Goal: Information Seeking & Learning: Compare options

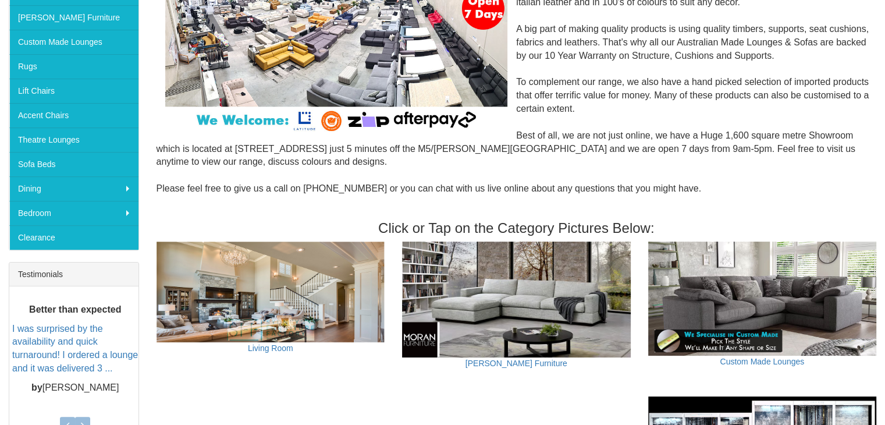
scroll to position [254, 0]
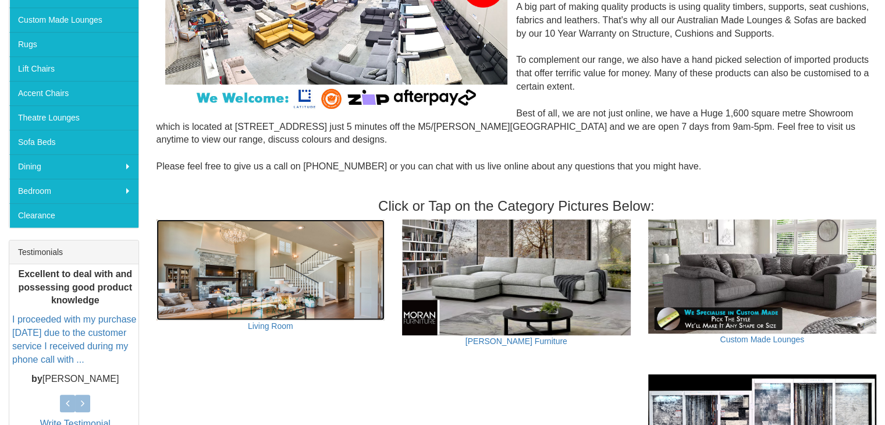
click at [290, 266] on img at bounding box center [271, 269] width 229 height 101
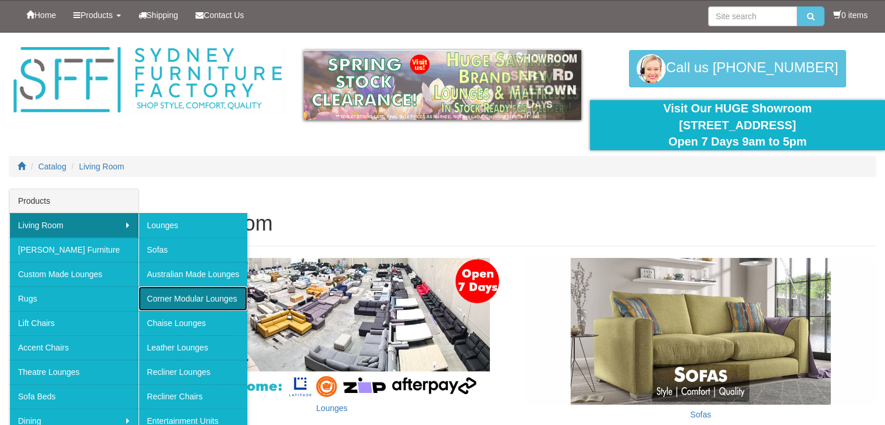
click at [175, 295] on link "Corner Modular Lounges" at bounding box center [192, 298] width 109 height 24
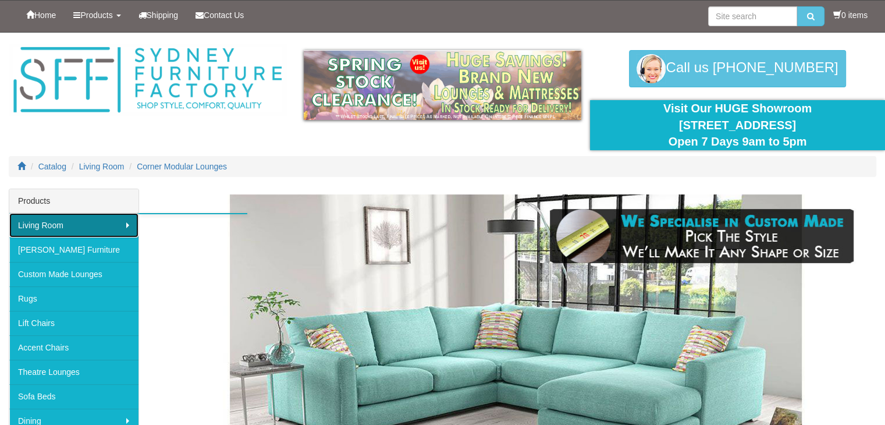
click at [74, 222] on link "Living Room" at bounding box center [73, 225] width 129 height 24
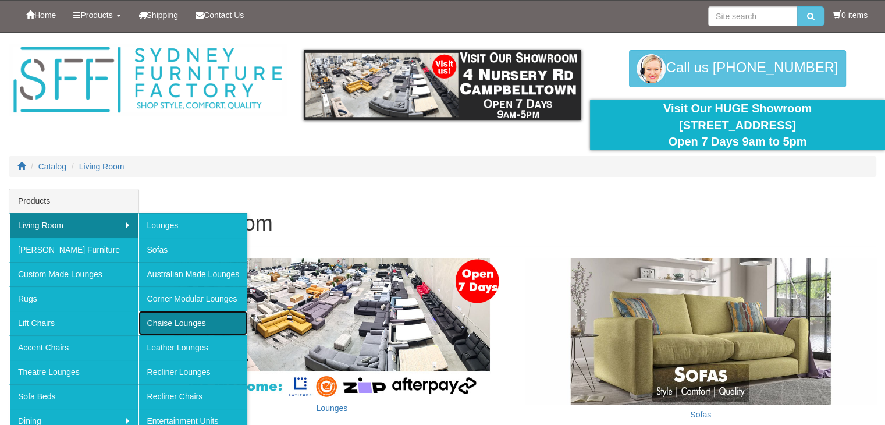
click at [168, 319] on link "Chaise Lounges" at bounding box center [192, 323] width 109 height 24
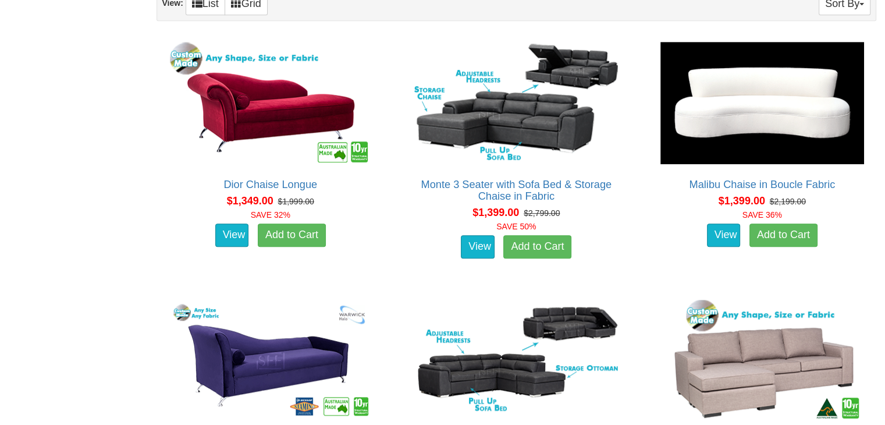
scroll to position [687, 0]
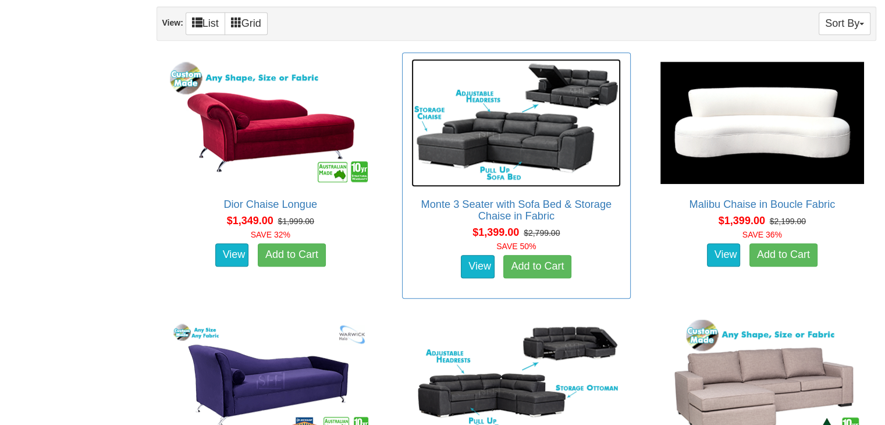
click at [542, 138] on img at bounding box center [515, 123] width 209 height 128
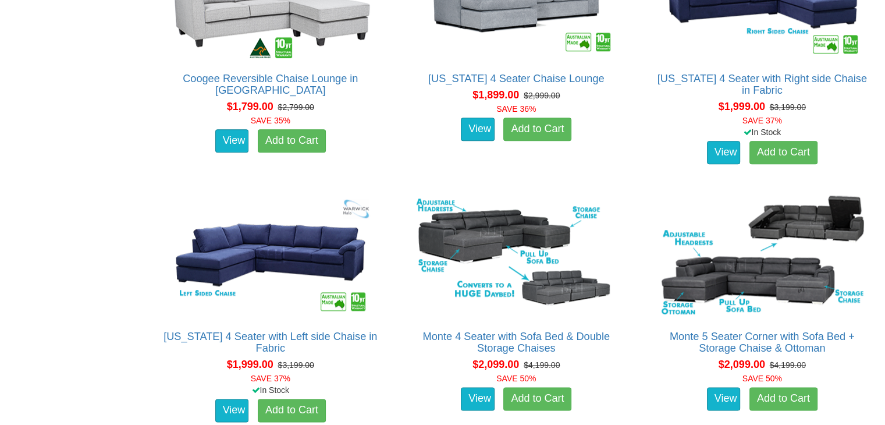
scroll to position [1338, 0]
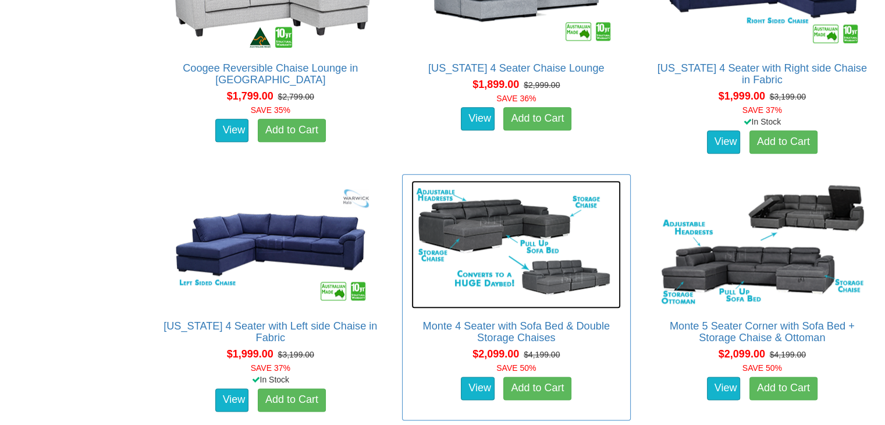
click at [507, 225] on img at bounding box center [515, 244] width 209 height 128
